Goal: Navigation & Orientation: Find specific page/section

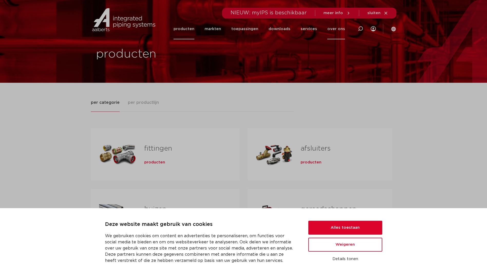
click at [337, 29] on link "over ons" at bounding box center [336, 28] width 18 height 21
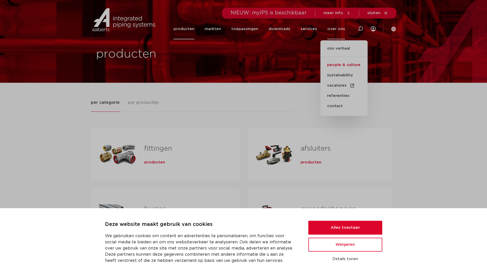
click at [343, 64] on link "people & culture" at bounding box center [344, 65] width 47 height 10
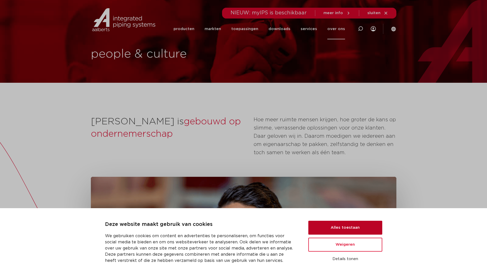
click at [347, 227] on button "Alles toestaan" at bounding box center [345, 228] width 74 height 14
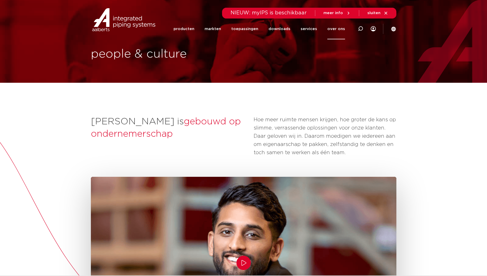
click at [339, 31] on link "over ons" at bounding box center [336, 28] width 18 height 21
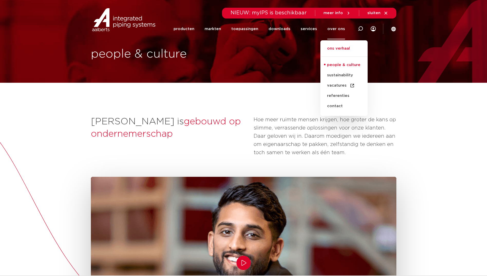
click at [340, 49] on link "ons verhaal" at bounding box center [344, 50] width 47 height 11
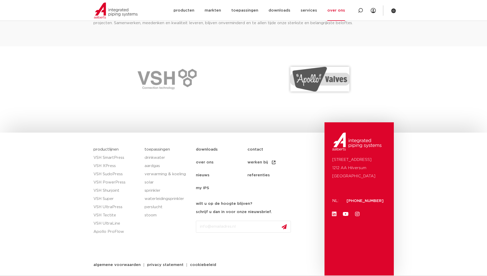
scroll to position [722, 0]
